Goal: Transaction & Acquisition: Purchase product/service

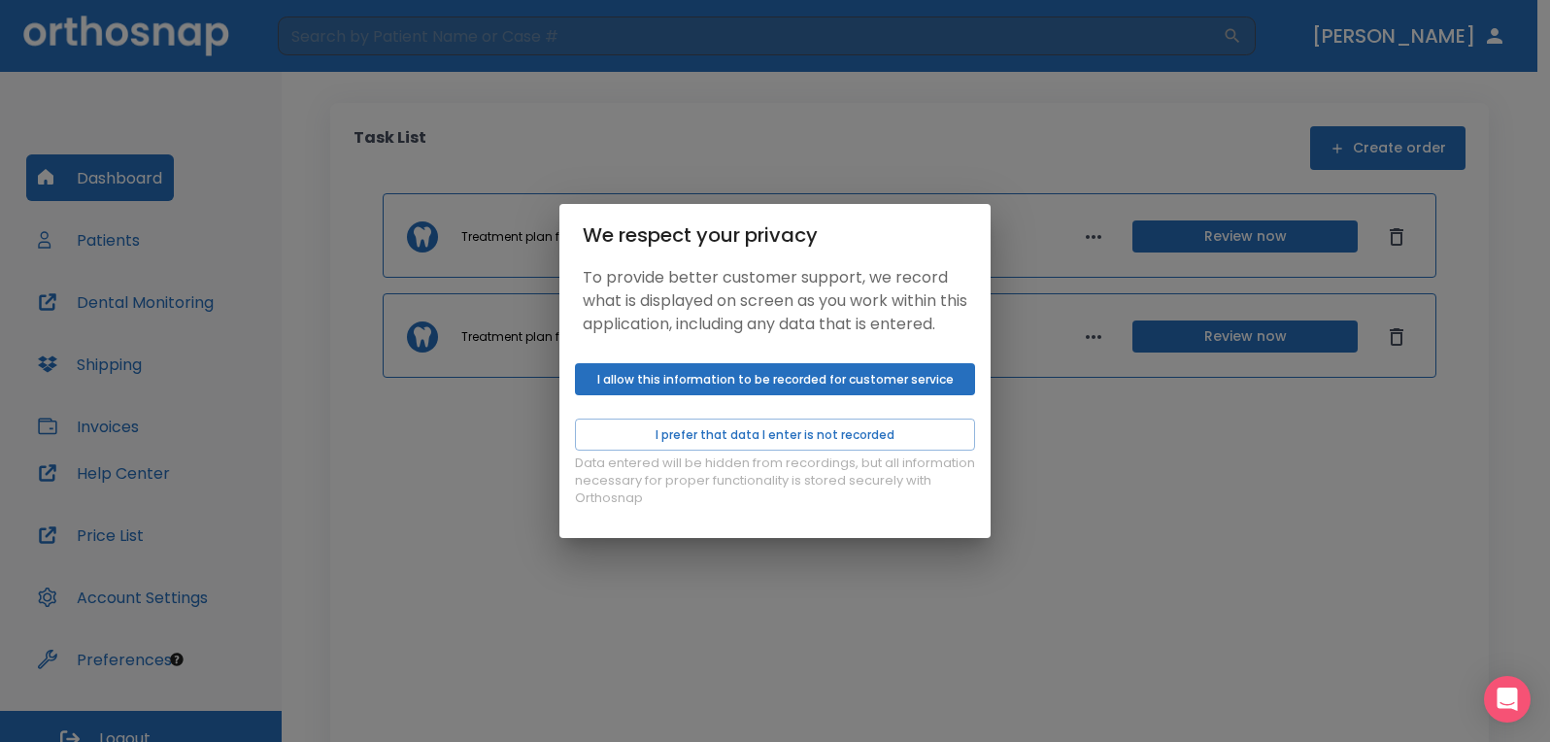
click at [1218, 484] on div "We respect your privacy To provide better customer support, we record what is d…" at bounding box center [775, 371] width 1550 height 742
click at [814, 451] on button "I prefer that data I enter is not recorded" at bounding box center [775, 435] width 400 height 32
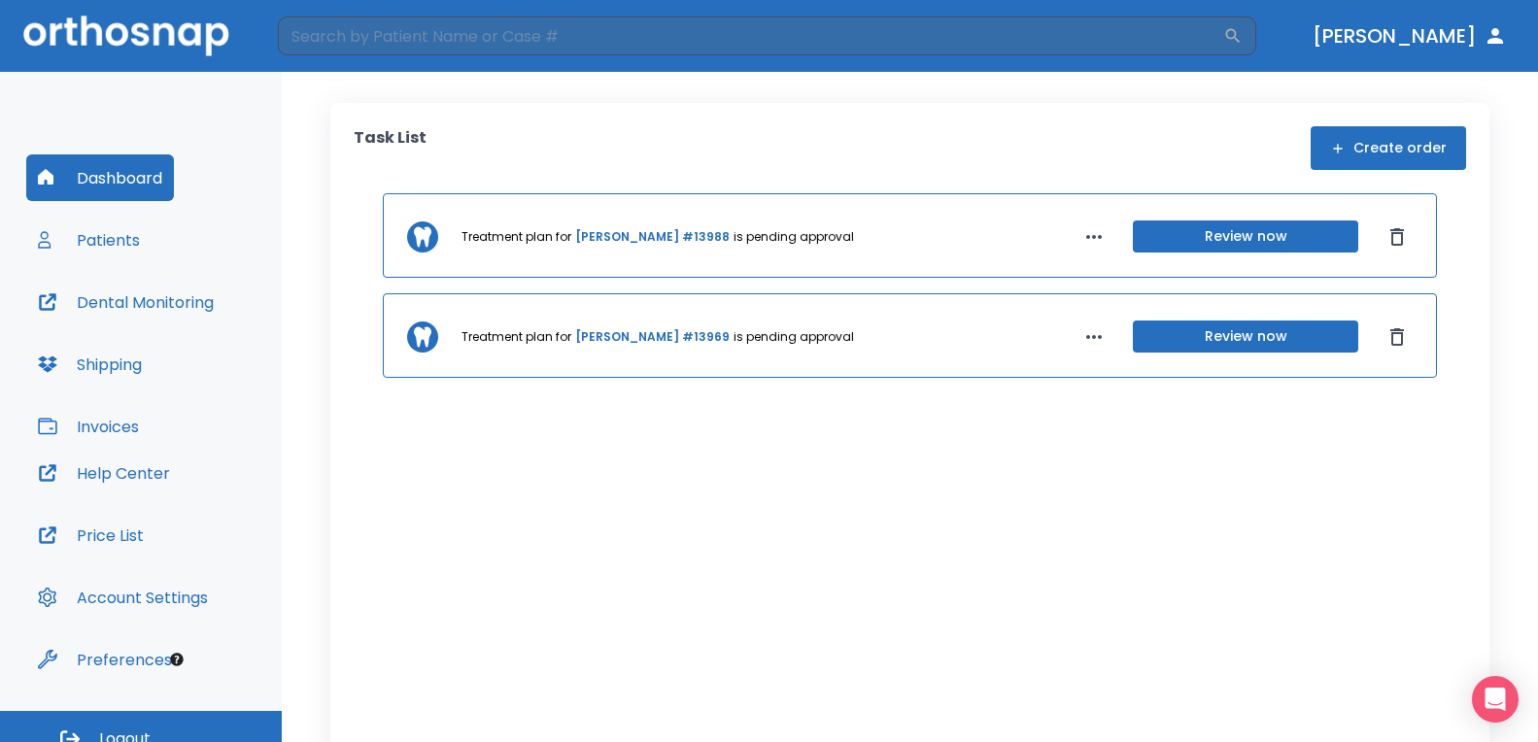
click at [552, 466] on div "Treatment plan for [PERSON_NAME] #13988 is pending approval Review now Treatmen…" at bounding box center [910, 481] width 1112 height 577
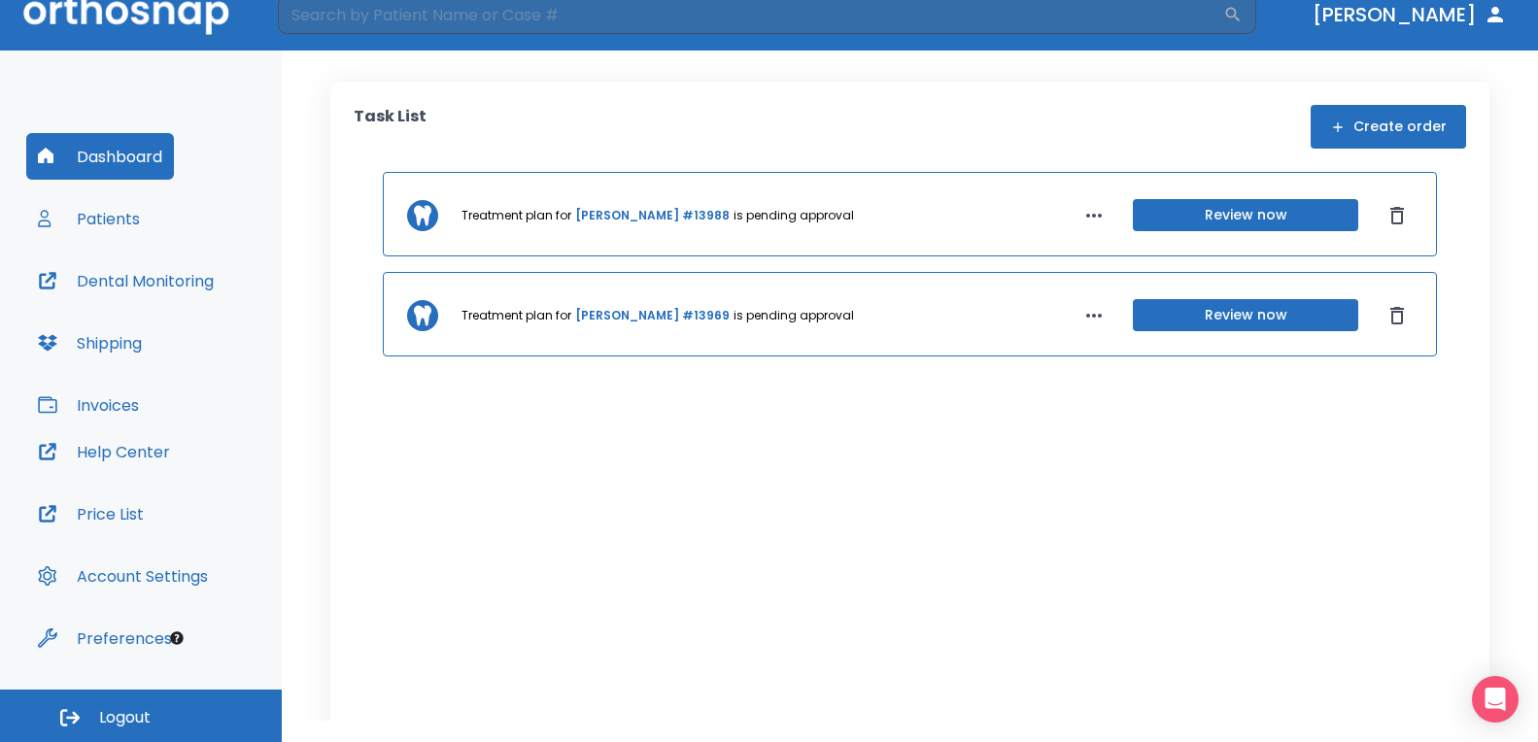
click at [111, 406] on button "Invoices" at bounding box center [88, 405] width 124 height 47
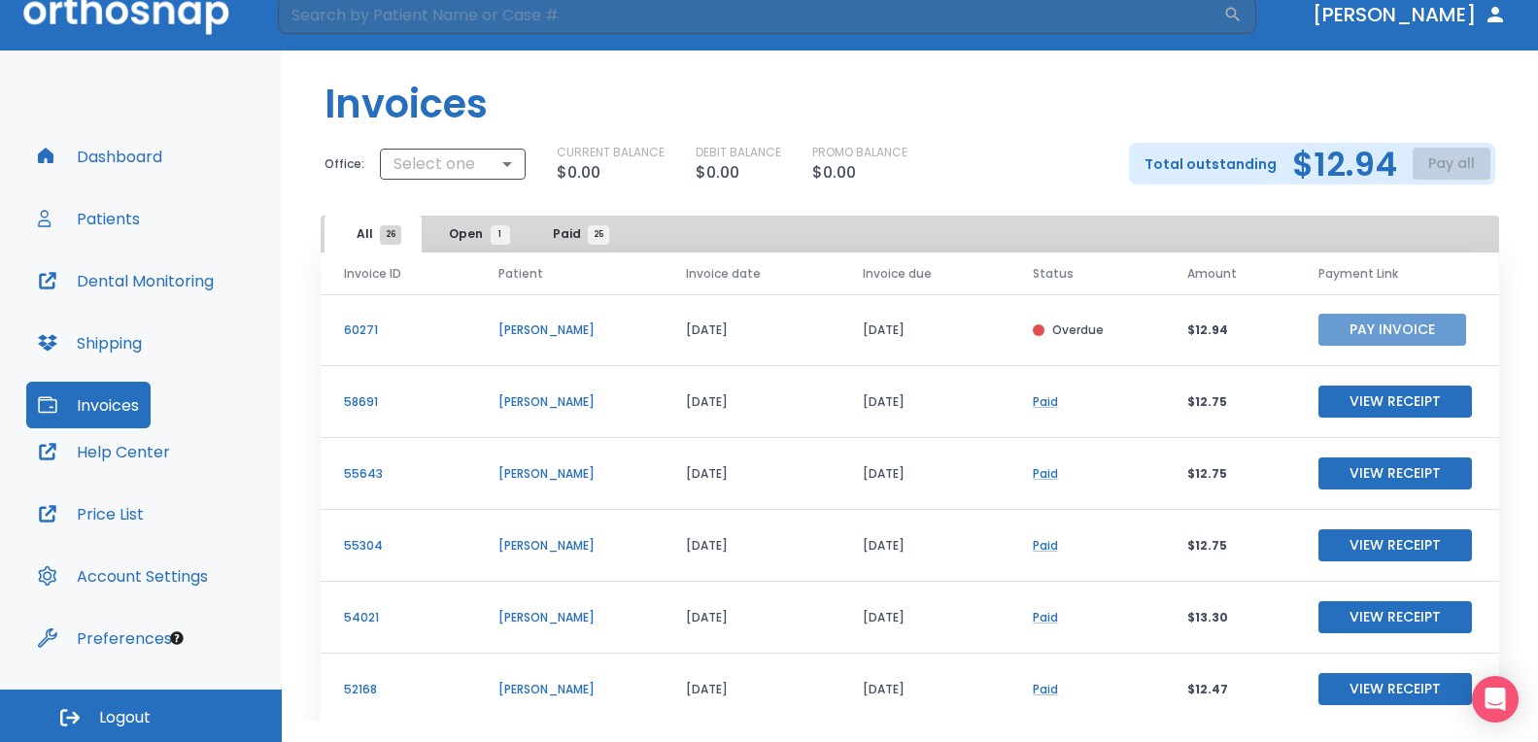
click at [1353, 322] on button "Pay Invoice" at bounding box center [1392, 330] width 148 height 32
click at [1386, 327] on button "Pay Invoice" at bounding box center [1392, 330] width 148 height 32
